Goal: Transaction & Acquisition: Purchase product/service

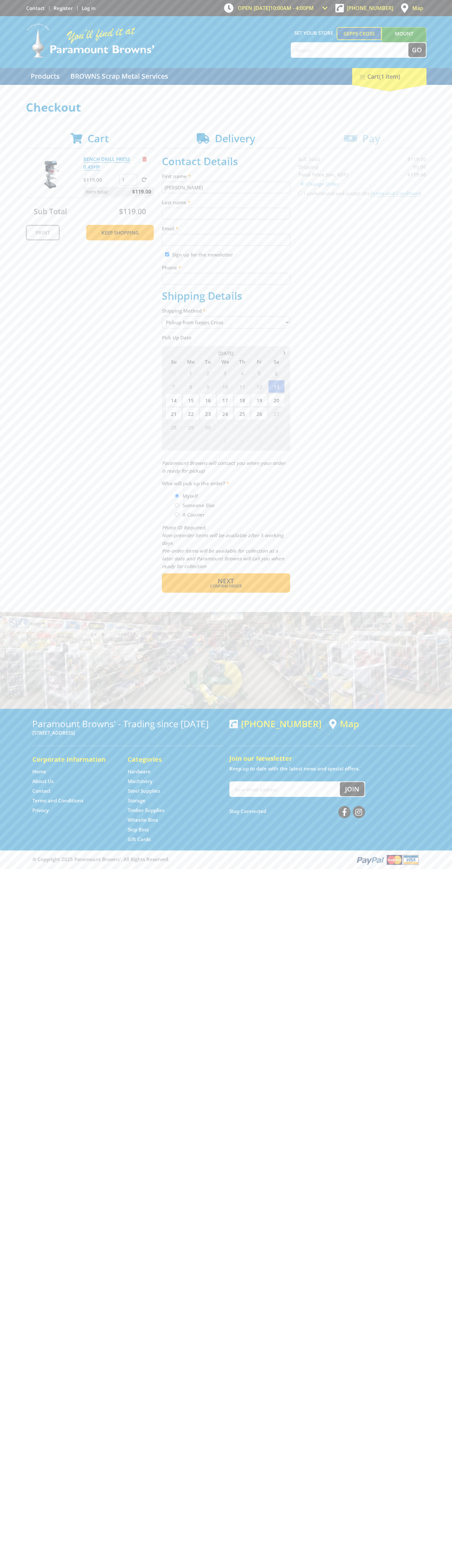
type input "[PERSON_NAME]"
type input "[EMAIL_ADDRESS][DOMAIN_NAME]"
type input "0293744000"
click at [226, 581] on span "Next" at bounding box center [226, 581] width 16 height 9
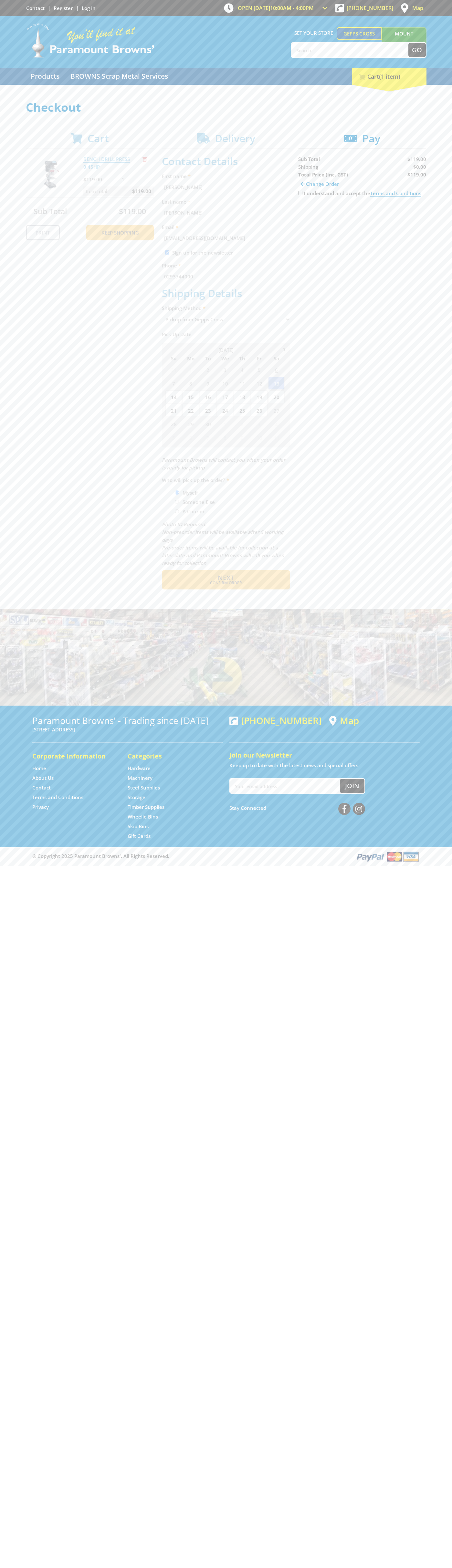
click at [300, 193] on input "I understand and accept the Terms and Conditions" at bounding box center [300, 193] width 4 height 4
checkbox input "true"
click at [318, 214] on span "Credit Card" at bounding box center [312, 214] width 28 height 7
click at [362, 214] on img at bounding box center [358, 214] width 14 height 8
type input "[CREDIT_CARD_NUMBER]"
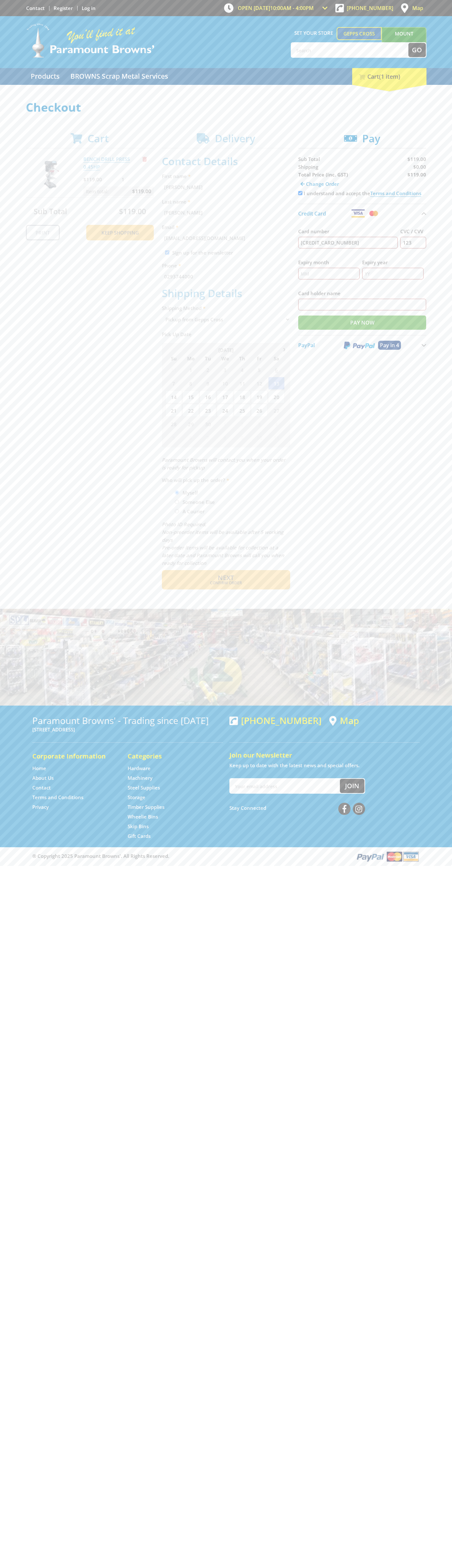
type input "123"
type input "[PERSON_NAME]"
